Goal: Task Accomplishment & Management: Use online tool/utility

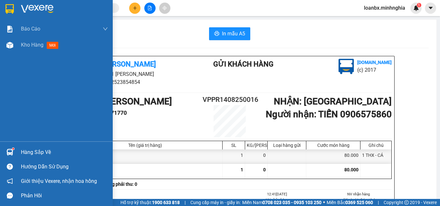
click at [12, 48] on img at bounding box center [9, 45] width 7 height 7
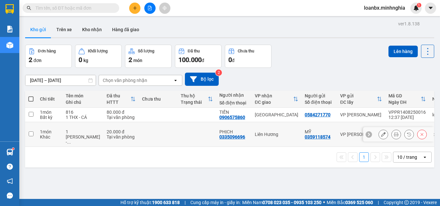
click at [162, 135] on td at bounding box center [158, 134] width 39 height 25
checkbox input "true"
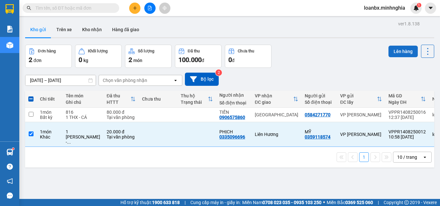
click at [397, 56] on button "Lên hàng" at bounding box center [402, 52] width 29 height 12
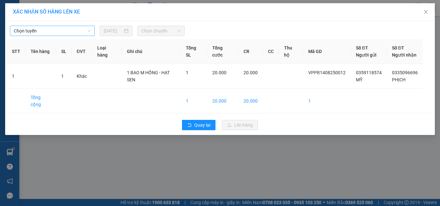
click at [55, 26] on span "Chọn tuyến" at bounding box center [52, 31] width 77 height 10
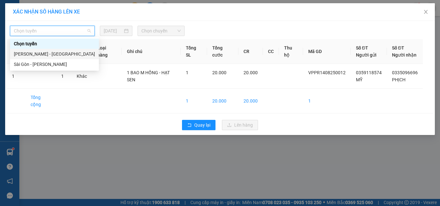
click at [44, 53] on div "[PERSON_NAME] - [GEOGRAPHIC_DATA]" at bounding box center [54, 54] width 81 height 7
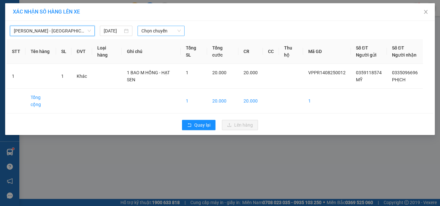
click at [153, 30] on span "Chọn chuyến" at bounding box center [161, 31] width 40 height 10
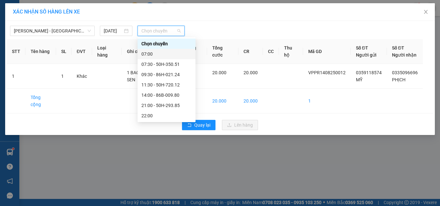
click at [155, 56] on div "07:00" at bounding box center [166, 54] width 50 height 7
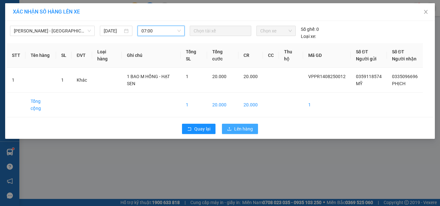
click at [238, 126] on span "Lên hàng" at bounding box center [243, 129] width 19 height 7
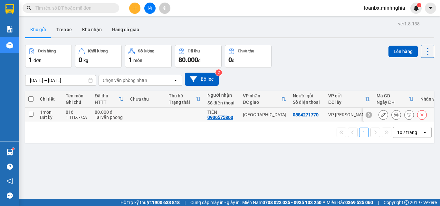
click at [139, 117] on td at bounding box center [146, 115] width 39 height 14
checkbox input "true"
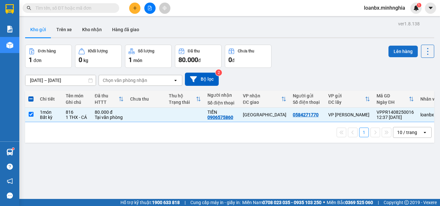
click at [397, 48] on button "Lên hàng" at bounding box center [402, 52] width 29 height 12
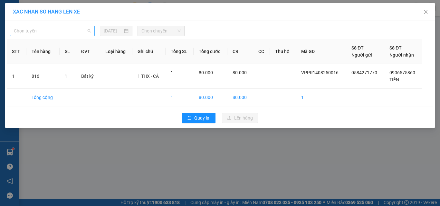
click at [53, 27] on span "Chọn tuyến" at bounding box center [52, 31] width 77 height 10
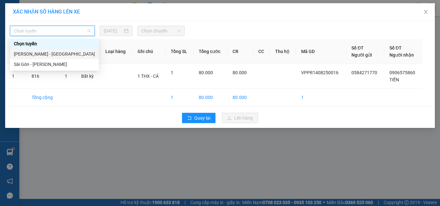
click at [50, 57] on div "[PERSON_NAME] - [GEOGRAPHIC_DATA]" at bounding box center [54, 54] width 81 height 7
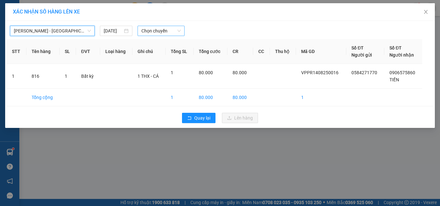
click at [152, 33] on span "Chọn chuyến" at bounding box center [161, 31] width 40 height 10
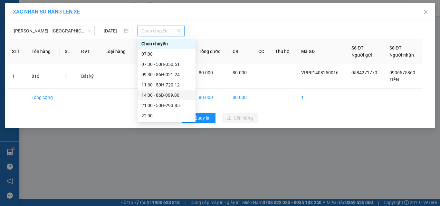
click at [155, 96] on div "14:00 - 86B-009.80" at bounding box center [166, 95] width 50 height 7
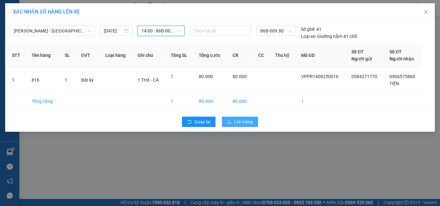
click at [247, 123] on span "Lên hàng" at bounding box center [243, 121] width 19 height 7
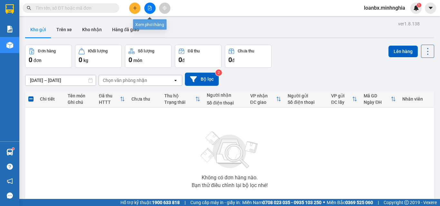
click at [151, 6] on icon "file-add" at bounding box center [149, 8] width 5 height 5
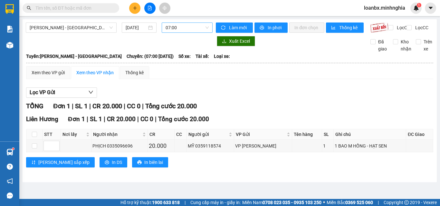
click at [190, 28] on span "07:00" at bounding box center [186, 28] width 43 height 10
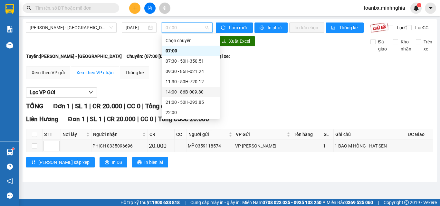
click at [187, 90] on div "14:00 - 86B-009.80" at bounding box center [190, 92] width 50 height 7
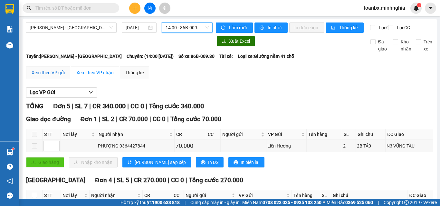
click at [47, 76] on div "Xem theo VP gửi" at bounding box center [48, 72] width 33 height 7
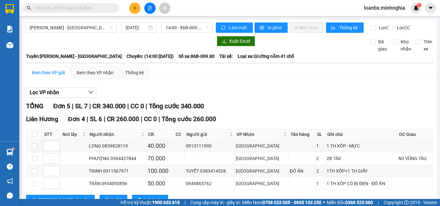
scroll to position [91, 0]
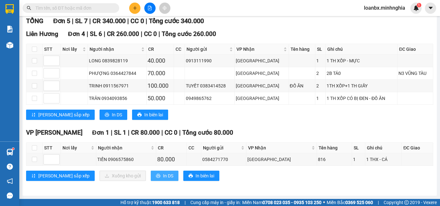
click at [151, 173] on button "In DS" at bounding box center [165, 176] width 28 height 10
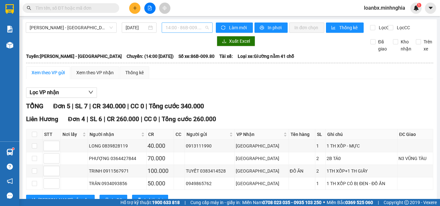
click at [179, 26] on span "14:00 - 86B-009.80" at bounding box center [186, 28] width 43 height 10
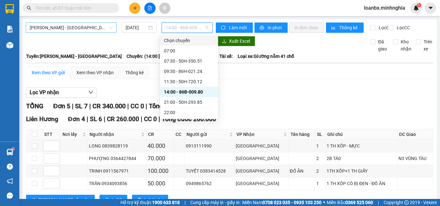
click at [82, 29] on span "[PERSON_NAME] - [GEOGRAPHIC_DATA]" at bounding box center [71, 28] width 83 height 10
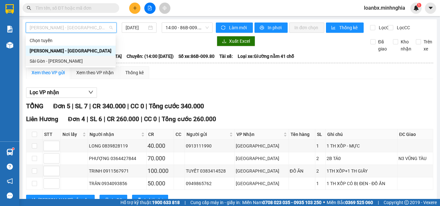
click at [52, 66] on div "Sài Gòn - [PERSON_NAME]" at bounding box center [71, 61] width 90 height 10
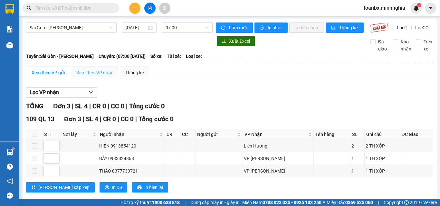
click at [109, 79] on div "Xem theo VP nhận" at bounding box center [95, 72] width 48 height 13
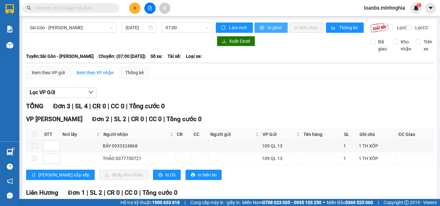
click at [267, 27] on span "In phơi" at bounding box center [274, 27] width 15 height 7
click at [177, 28] on span "07:00" at bounding box center [186, 28] width 43 height 10
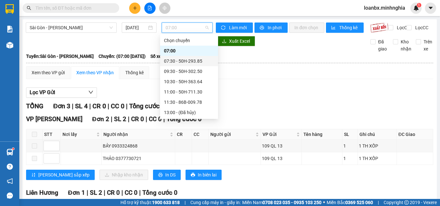
click at [185, 62] on div "07:30 - 50H-293.85" at bounding box center [189, 61] width 50 height 7
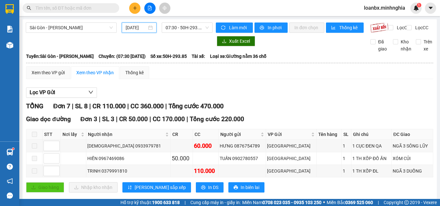
click at [130, 30] on input "[DATE]" at bounding box center [136, 27] width 21 height 7
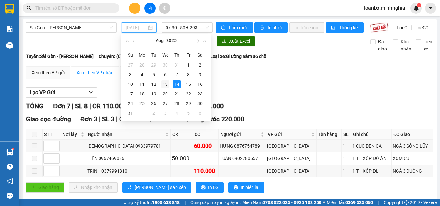
click at [164, 87] on div "13" at bounding box center [165, 84] width 8 height 8
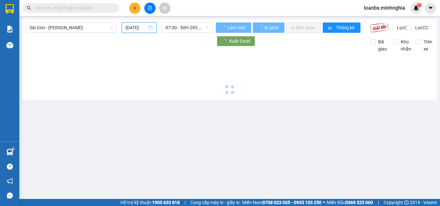
type input "[DATE]"
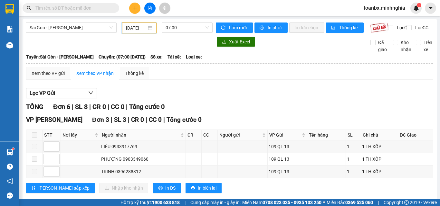
click at [96, 9] on input "text" at bounding box center [73, 8] width 76 height 7
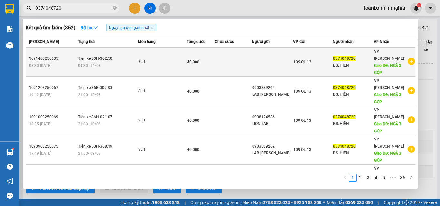
type input "0374048720"
click at [168, 64] on td "SL: 1" at bounding box center [162, 62] width 49 height 29
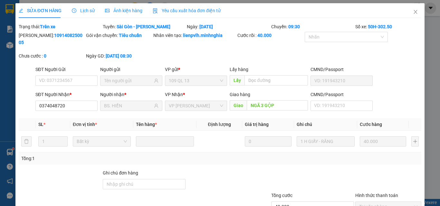
type input "0374048720"
type input "BS. HIỀN"
type input "NGÃ 3 GỘP"
type input "40.000"
click at [414, 14] on icon "close" at bounding box center [416, 12] width 4 height 4
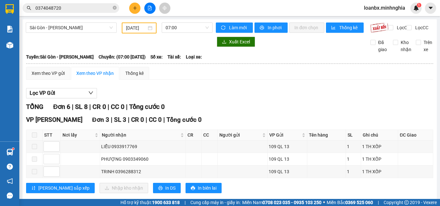
click at [75, 10] on input "0374048720" at bounding box center [73, 8] width 76 height 7
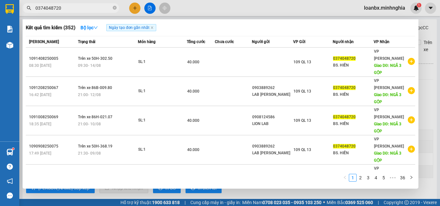
click at [245, 16] on div at bounding box center [220, 103] width 440 height 206
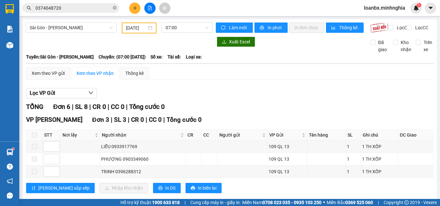
click at [192, 32] on span "07:00" at bounding box center [186, 28] width 43 height 10
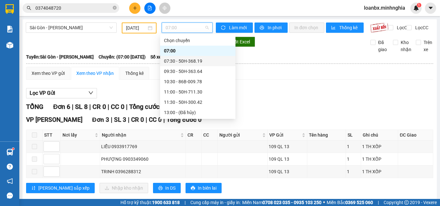
click at [192, 64] on div "07:30 - 50H-368.19" at bounding box center [198, 61] width 68 height 7
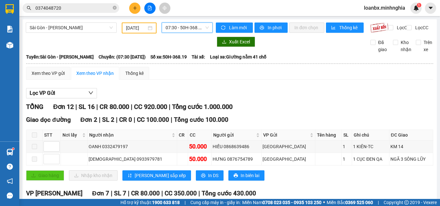
drag, startPoint x: 174, startPoint y: 31, endPoint x: 189, endPoint y: 67, distance: 38.3
click at [175, 31] on span "07:30 - 50H-368.19" at bounding box center [186, 28] width 43 height 10
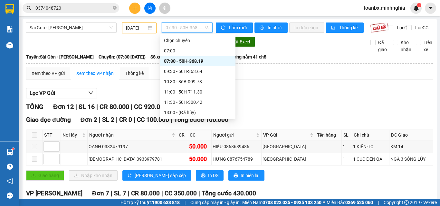
click at [184, 66] on div "07:30 - 50H-368.19" at bounding box center [197, 61] width 75 height 10
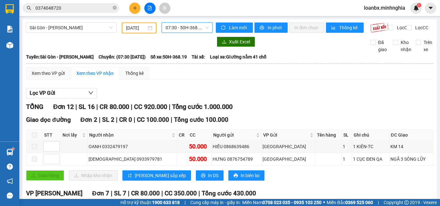
click at [177, 30] on span "07:30 - 50H-368.19" at bounding box center [186, 28] width 43 height 10
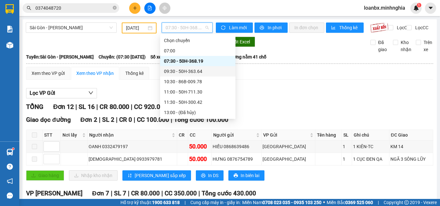
click at [181, 70] on div "09:30 - 50H-363.64" at bounding box center [198, 71] width 68 height 7
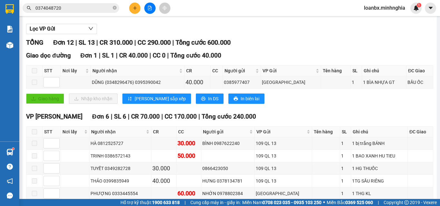
scroll to position [97, 0]
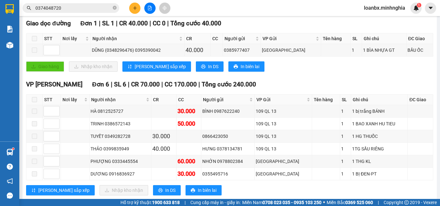
click at [72, 13] on span "0374048720" at bounding box center [71, 8] width 97 height 10
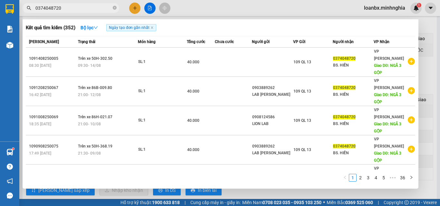
click at [231, 10] on div at bounding box center [220, 103] width 440 height 206
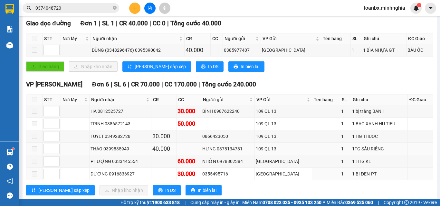
scroll to position [0, 0]
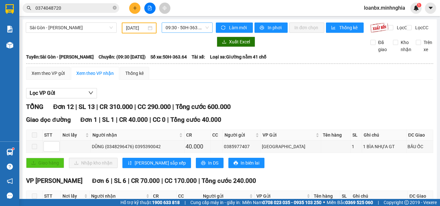
click at [183, 29] on span "09:30 - 50H-363.64" at bounding box center [186, 28] width 43 height 10
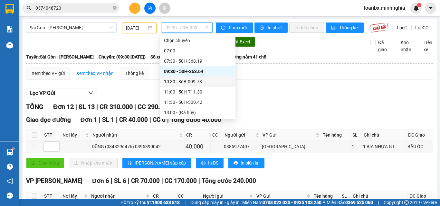
click at [175, 82] on div "10:30 - 86B-009.78" at bounding box center [198, 81] width 68 height 7
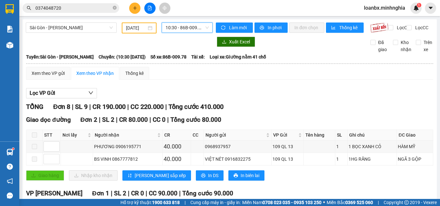
click at [173, 31] on span "10:30 - 86B-009.78" at bounding box center [186, 28] width 43 height 10
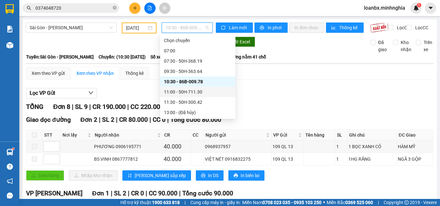
click at [182, 90] on div "11:00 - 50H-711.30" at bounding box center [198, 92] width 68 height 7
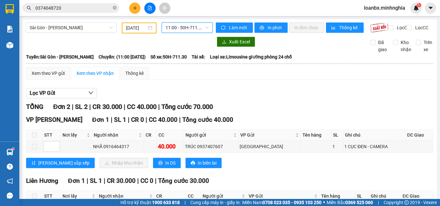
click at [173, 30] on span "11:00 - 50H-711.30" at bounding box center [186, 28] width 43 height 10
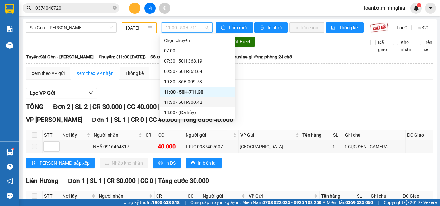
click at [186, 100] on div "11:30 - 50H-300.42" at bounding box center [198, 102] width 68 height 7
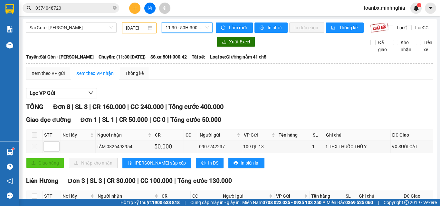
click at [187, 27] on span "11:30 - 50H-300.42" at bounding box center [186, 28] width 43 height 10
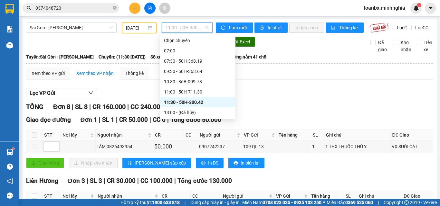
click at [176, 107] on div "11:30 - 50H-300.42" at bounding box center [197, 102] width 75 height 10
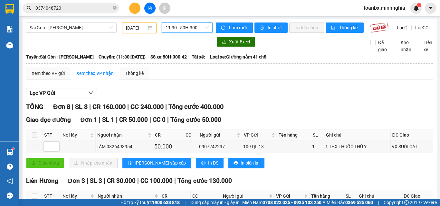
click at [183, 27] on span "11:30 - 50H-300.42" at bounding box center [186, 28] width 43 height 10
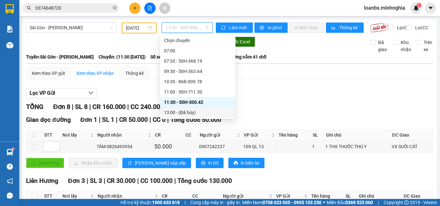
click at [178, 114] on div "13:00 - (Đã hủy)" at bounding box center [198, 112] width 68 height 7
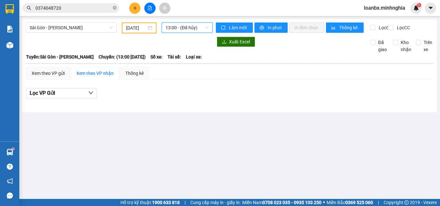
click at [187, 29] on span "13:00 - (Đã hủy)" at bounding box center [186, 28] width 43 height 10
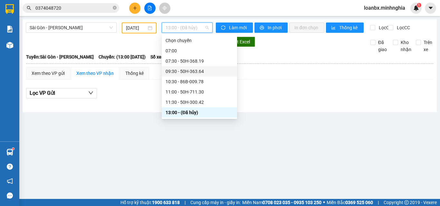
scroll to position [64, 0]
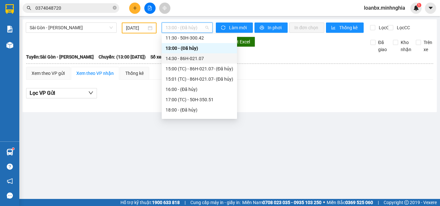
click at [185, 62] on div "14:30 - 86H-021.07" at bounding box center [199, 58] width 75 height 10
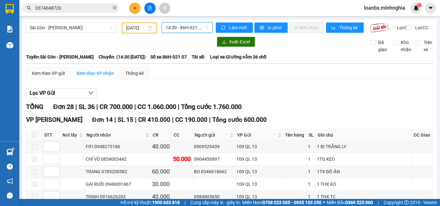
click at [175, 28] on span "14:30 - 86H-021.07" at bounding box center [186, 28] width 43 height 10
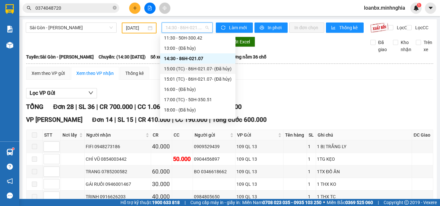
click at [187, 68] on div "15:00 (TC) - 86H-021.07 - (Đã hủy)" at bounding box center [198, 68] width 68 height 7
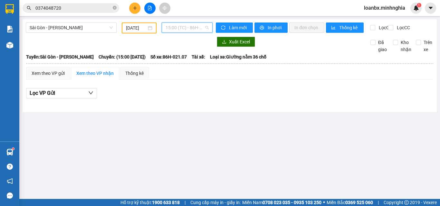
click at [190, 26] on span "15:00 (TC) - 86H-021.07 - (Đã hủy)" at bounding box center [186, 28] width 43 height 10
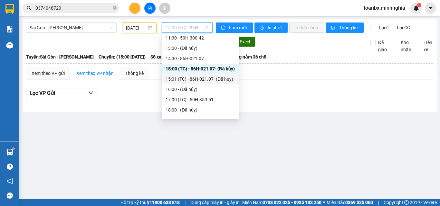
click at [185, 84] on div "15:01 (TC) - 86H-021.07 - (Đã hủy)" at bounding box center [200, 79] width 77 height 10
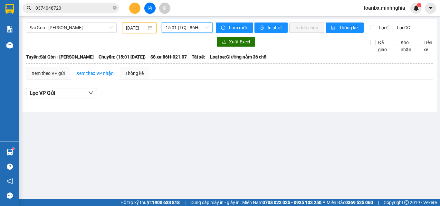
click at [195, 33] on div "Sài Gòn - Phan Rí [DATE] 15:01 15:01 (TC) - 86H-021.07 - (Đã hủy)" at bounding box center [119, 28] width 187 height 11
click at [194, 29] on span "15:01 (TC) - 86H-021.07 - (Đã hủy)" at bounding box center [186, 28] width 43 height 10
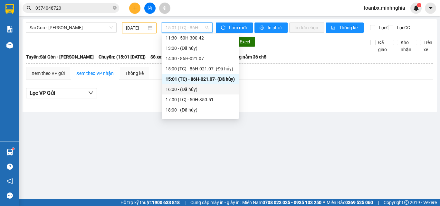
click at [183, 85] on div "16:00 - (Đã hủy)" at bounding box center [200, 89] width 77 height 10
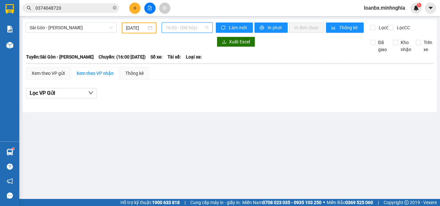
click at [181, 28] on span "16:00 - (Đã hủy)" at bounding box center [186, 28] width 43 height 10
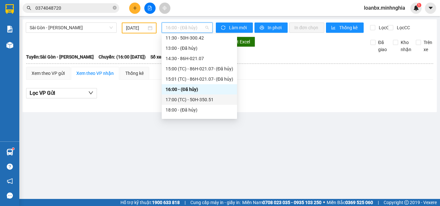
click at [184, 99] on div "17:00 (TC) - 50H-350.51" at bounding box center [199, 99] width 68 height 7
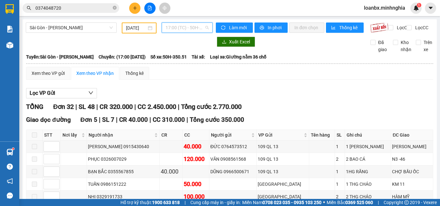
drag, startPoint x: 176, startPoint y: 28, endPoint x: 182, endPoint y: 77, distance: 48.9
click at [176, 28] on span "17:00 (TC) - 50H-350.51" at bounding box center [186, 28] width 43 height 10
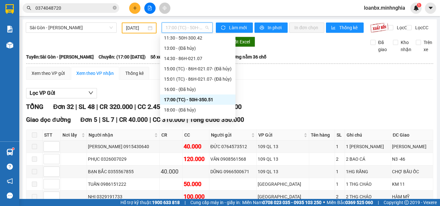
scroll to position [93, 0]
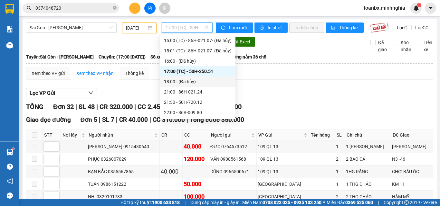
click at [189, 82] on div "18:00 - (Đã hủy)" at bounding box center [198, 81] width 68 height 7
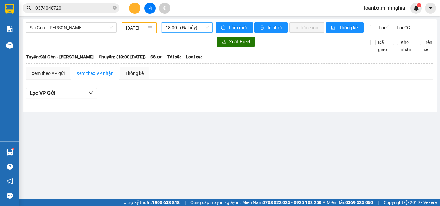
click at [191, 27] on span "18:00 - (Đã hủy)" at bounding box center [186, 28] width 43 height 10
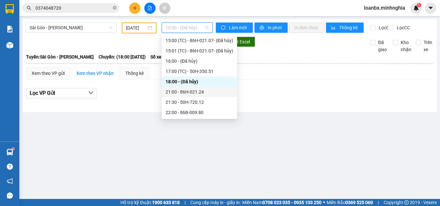
click at [184, 93] on div "21:00 - 86H-021.24" at bounding box center [199, 92] width 68 height 7
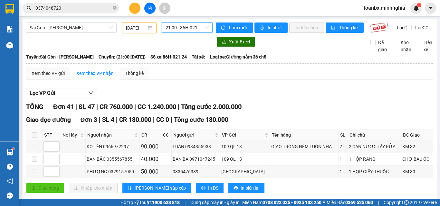
click at [191, 26] on span "21:00 - 86H-021.24" at bounding box center [186, 28] width 43 height 10
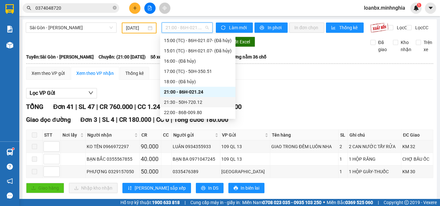
click at [195, 103] on div "21:30 - 50H-720.12" at bounding box center [198, 102] width 68 height 7
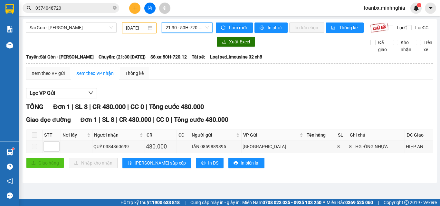
click at [183, 28] on span "21:30 - 50H-720.12" at bounding box center [186, 28] width 43 height 10
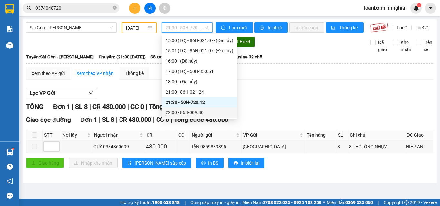
click at [179, 109] on div "22:00 - 86B-009.80" at bounding box center [199, 112] width 68 height 7
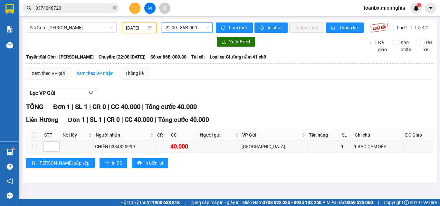
click at [184, 29] on span "22:00 - 86B-009.80" at bounding box center [186, 28] width 43 height 10
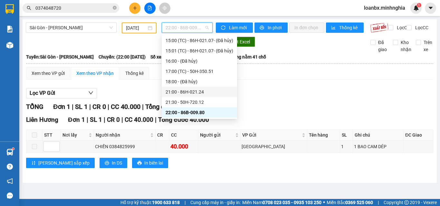
click at [279, 93] on div "Lọc VP Gửi" at bounding box center [229, 93] width 407 height 11
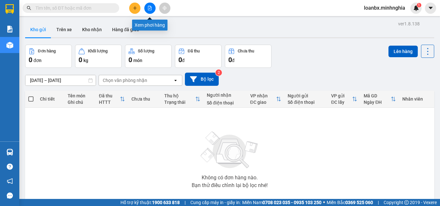
click at [145, 11] on button at bounding box center [149, 8] width 11 height 11
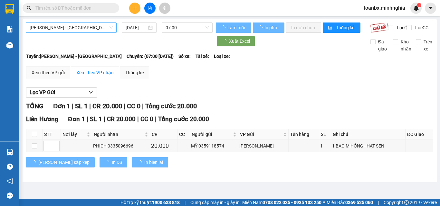
click at [52, 32] on span "[PERSON_NAME] - [GEOGRAPHIC_DATA]" at bounding box center [71, 28] width 83 height 10
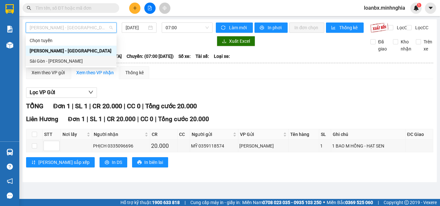
click at [53, 62] on div "Sài Gòn - [PERSON_NAME]" at bounding box center [71, 61] width 83 height 7
type input "[DATE]"
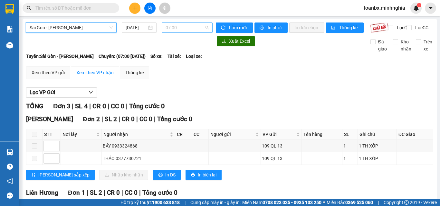
click at [190, 29] on span "07:00" at bounding box center [186, 28] width 43 height 10
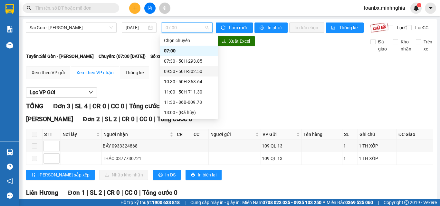
click at [189, 71] on div "09:30 - 50H-302.50" at bounding box center [189, 71] width 50 height 7
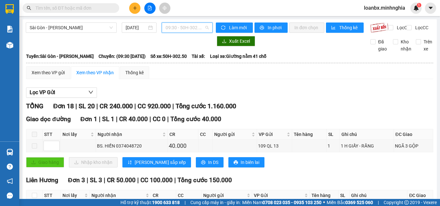
click at [186, 27] on span "09:30 - 50H-302.50" at bounding box center [186, 28] width 43 height 10
click at [194, 29] on span "09:30 - 50H-302.50" at bounding box center [186, 28] width 43 height 10
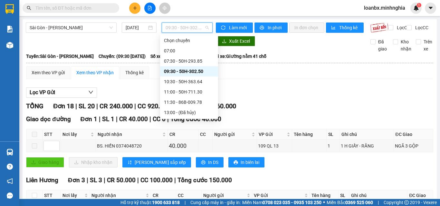
click at [187, 27] on span "09:30 - 50H-302.50" at bounding box center [186, 28] width 43 height 10
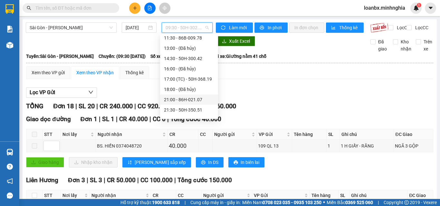
scroll to position [72, 0]
